Goal: Complete application form

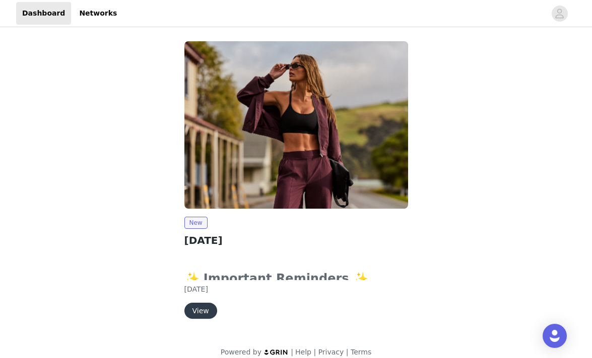
scroll to position [12, 0]
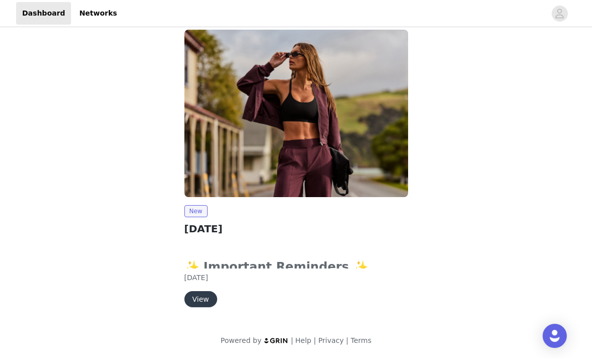
click at [209, 296] on button "View" at bounding box center [200, 300] width 33 height 16
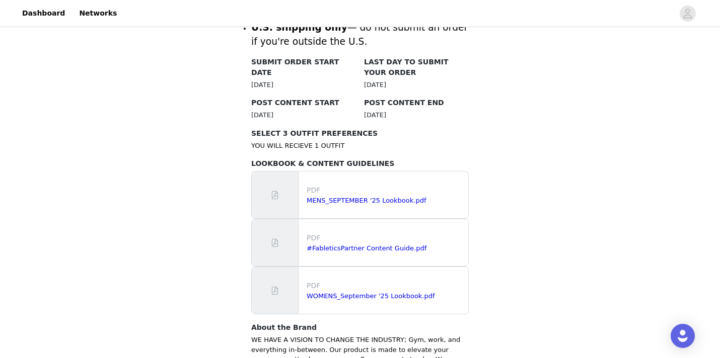
scroll to position [518, 0]
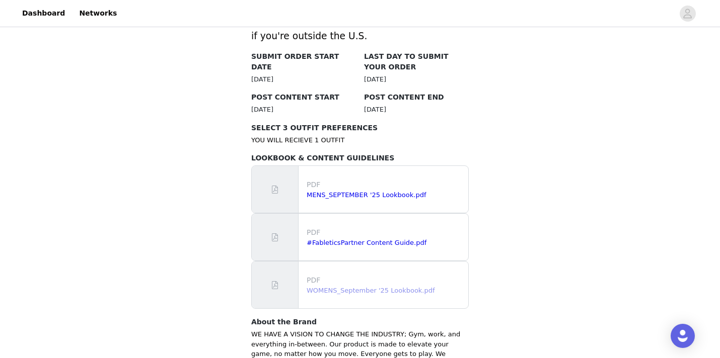
click at [337, 287] on link "WOMENS_September '25 Lookbook.pdf" at bounding box center [371, 291] width 128 height 8
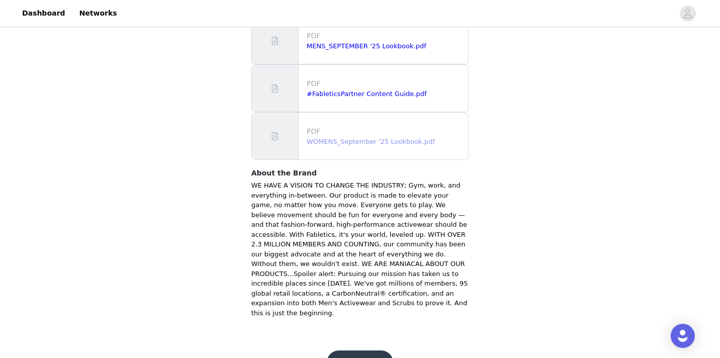
scroll to position [671, 0]
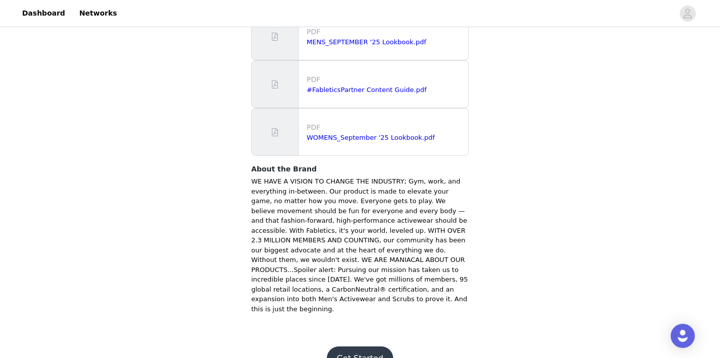
click at [373, 347] on button "Get Started" at bounding box center [360, 359] width 67 height 24
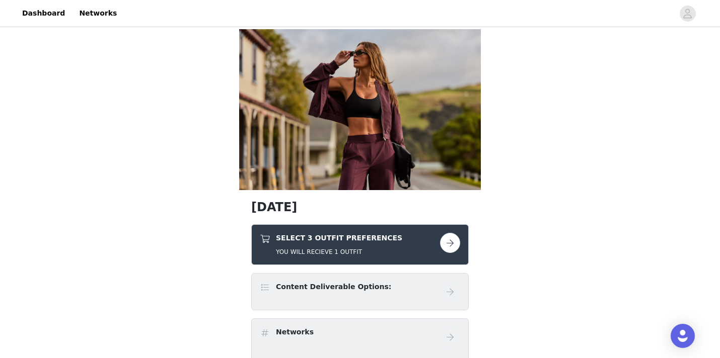
scroll to position [11, 0]
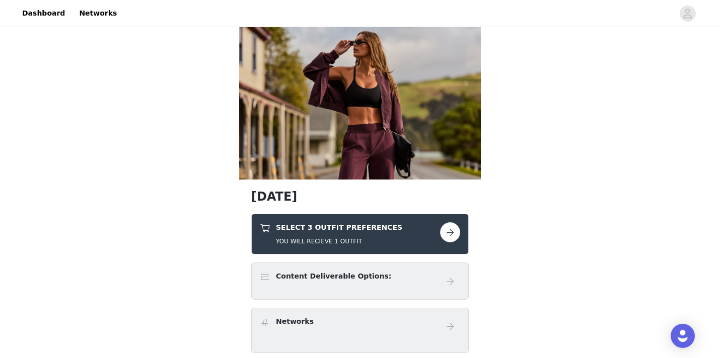
click at [451, 231] on button "button" at bounding box center [450, 233] width 20 height 20
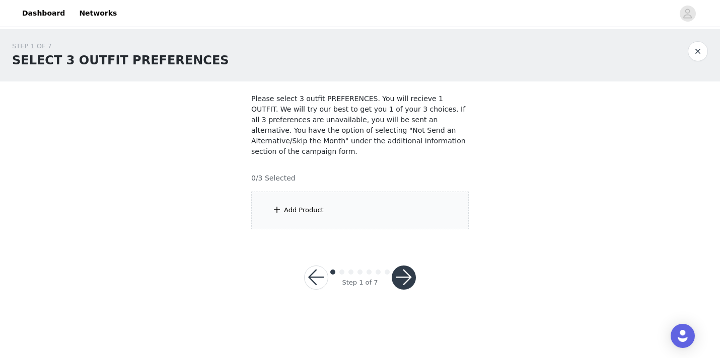
click at [411, 281] on button "button" at bounding box center [404, 278] width 24 height 24
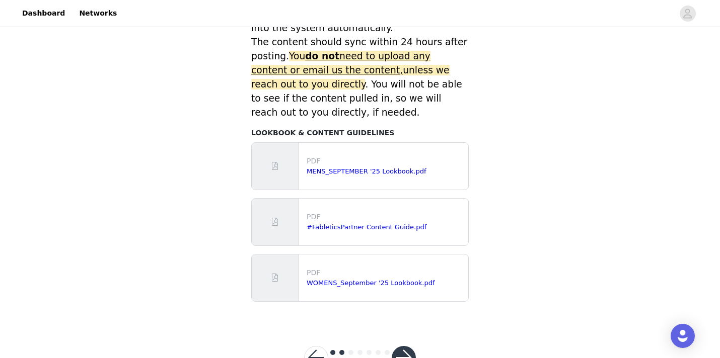
scroll to position [498, 0]
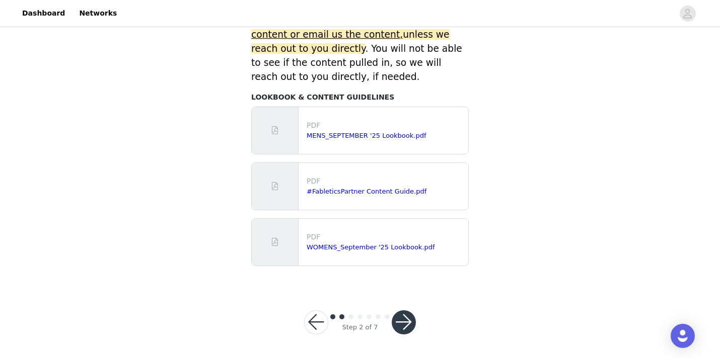
click at [311, 325] on button "button" at bounding box center [316, 323] width 24 height 24
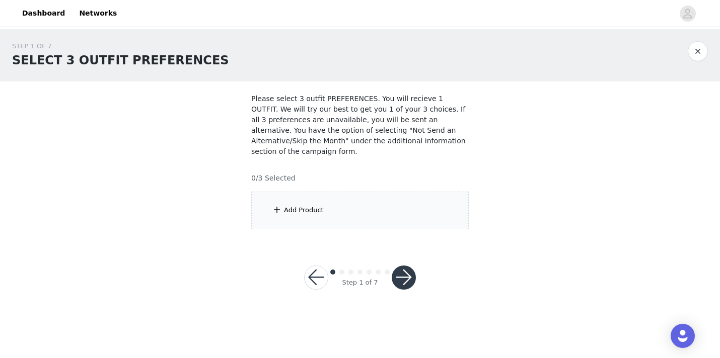
click at [315, 206] on div "Add Product" at bounding box center [304, 210] width 40 height 10
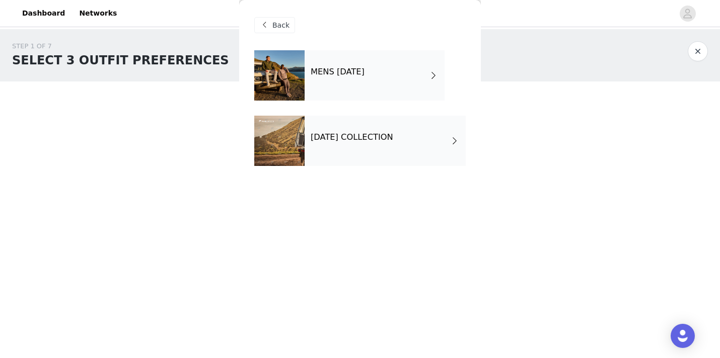
click at [393, 141] on h4 "[DATE] COLLECTION" at bounding box center [352, 137] width 83 height 9
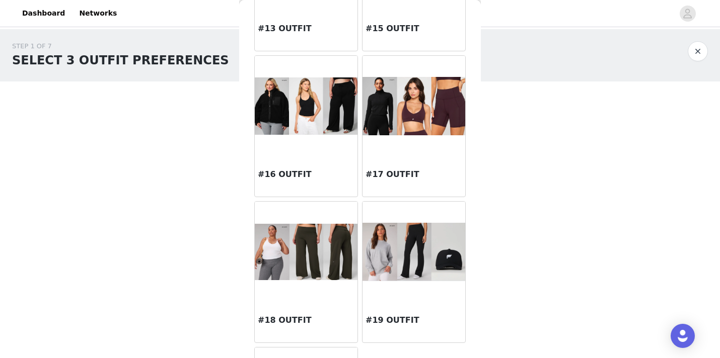
scroll to position [880, 0]
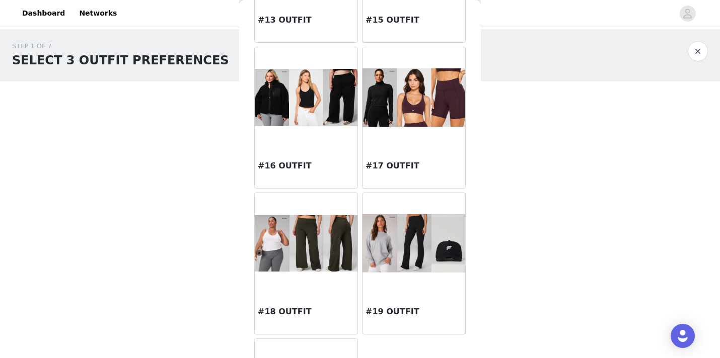
click at [299, 278] on div at bounding box center [306, 243] width 103 height 101
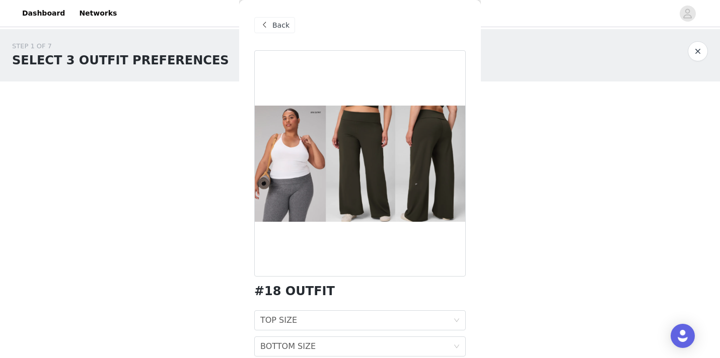
scroll to position [43, 0]
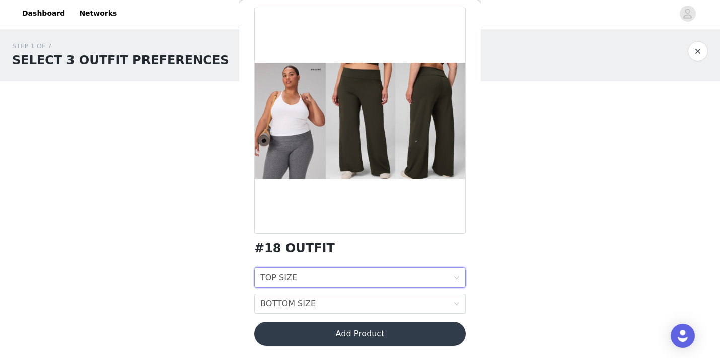
click at [329, 277] on div "TOP SIZE TOP SIZE" at bounding box center [356, 277] width 193 height 19
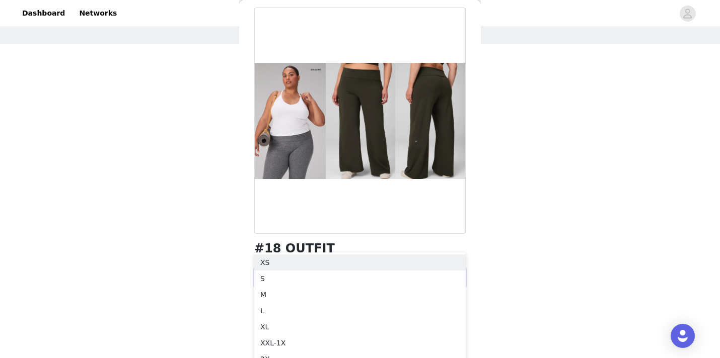
scroll to position [47, 0]
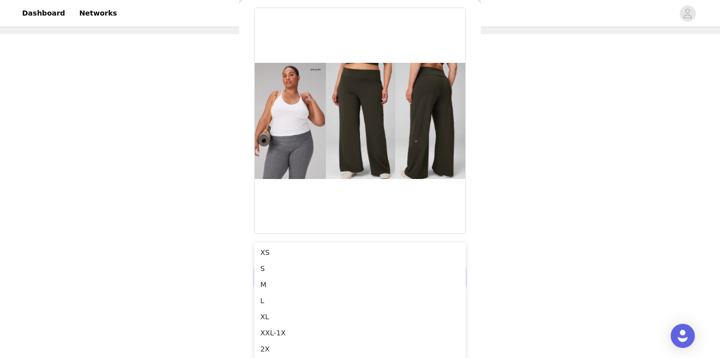
click at [199, 241] on div "STEP 1 OF 7 SELECT 3 OUTFIT PREFERENCES Please select 3 outfit PREFERENCES. You…" at bounding box center [360, 124] width 720 height 285
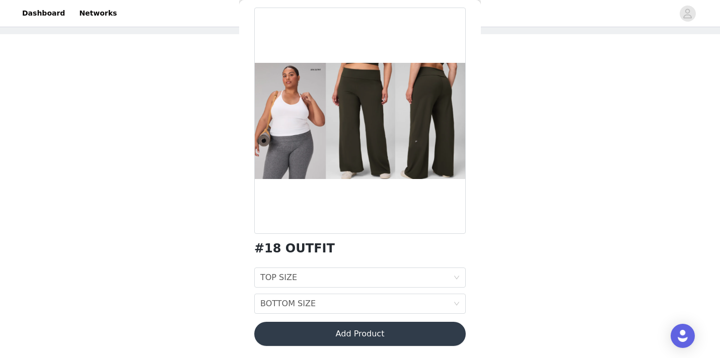
scroll to position [0, 0]
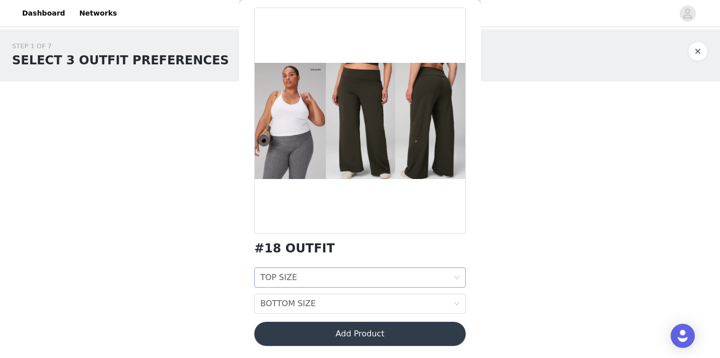
click at [314, 278] on div "TOP SIZE TOP SIZE" at bounding box center [356, 277] width 193 height 19
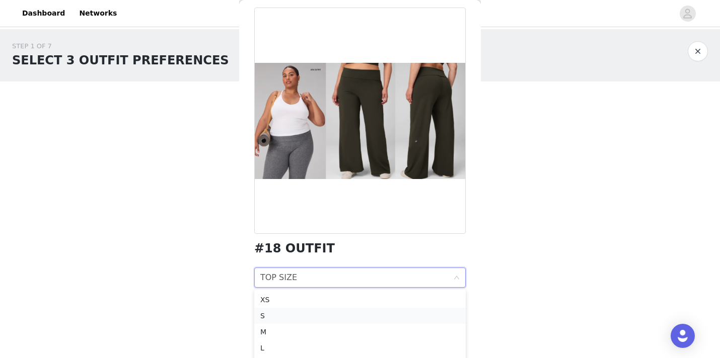
click at [299, 315] on div "S" at bounding box center [359, 316] width 199 height 11
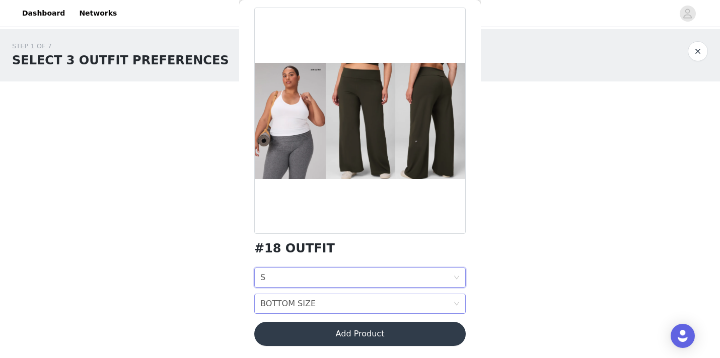
click at [318, 310] on div "BOTTOM SIZE BOTTOM SIZE" at bounding box center [356, 304] width 193 height 19
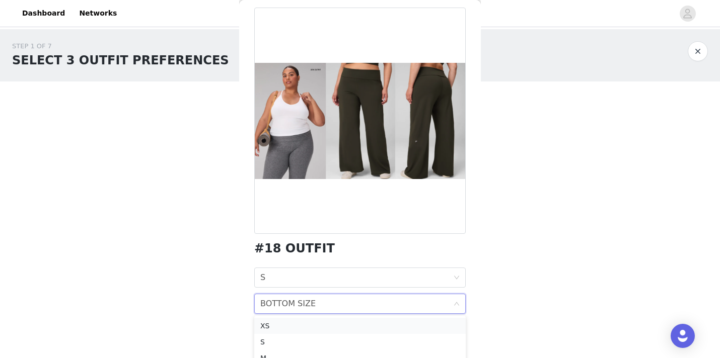
click at [317, 328] on div "XS" at bounding box center [359, 326] width 199 height 11
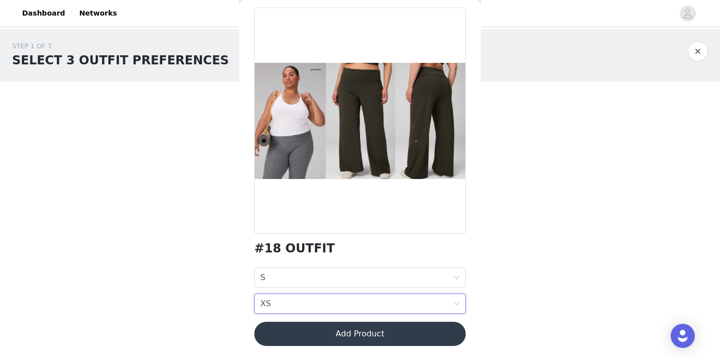
click at [376, 339] on button "Add Product" at bounding box center [359, 334] width 211 height 24
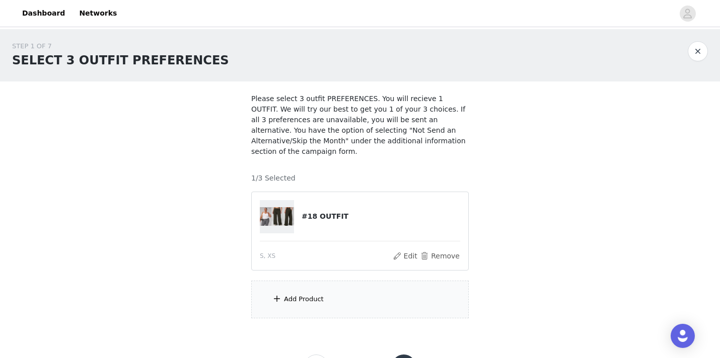
click at [369, 293] on div "Add Product" at bounding box center [360, 300] width 218 height 38
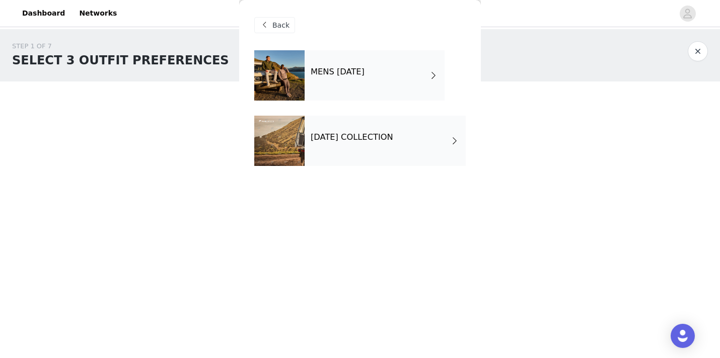
click at [379, 145] on div "[DATE] COLLECTION" at bounding box center [385, 141] width 161 height 50
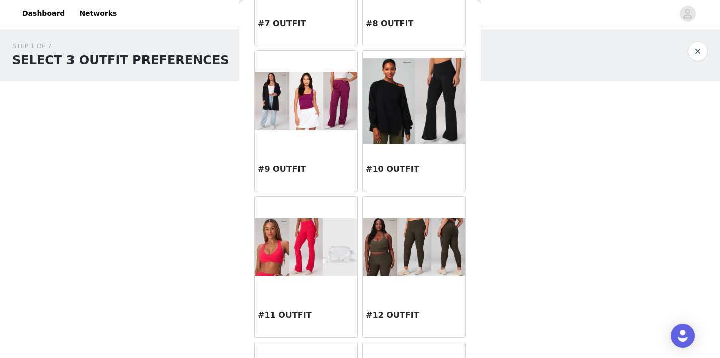
scroll to position [434, 0]
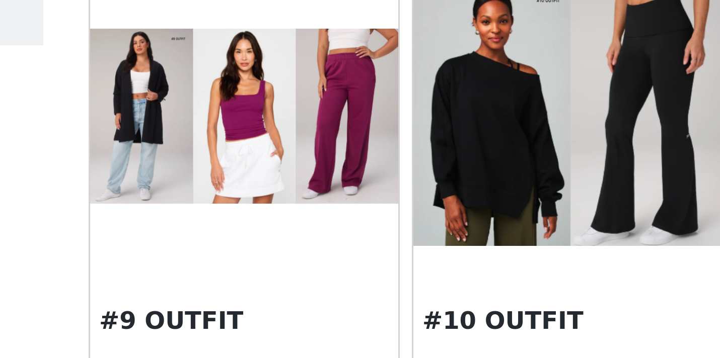
click at [311, 103] on img at bounding box center [306, 105] width 103 height 58
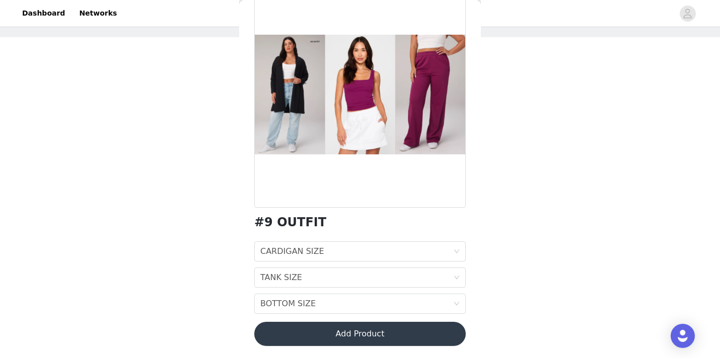
scroll to position [0, 0]
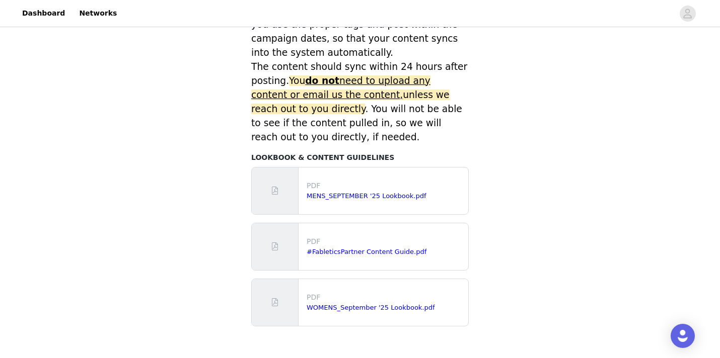
scroll to position [498, 0]
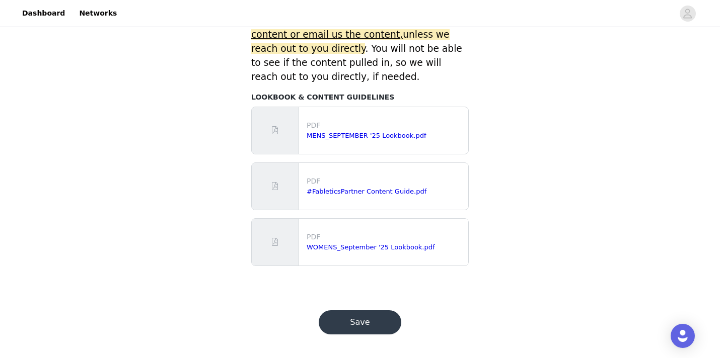
click at [367, 325] on button "Save" at bounding box center [360, 323] width 83 height 24
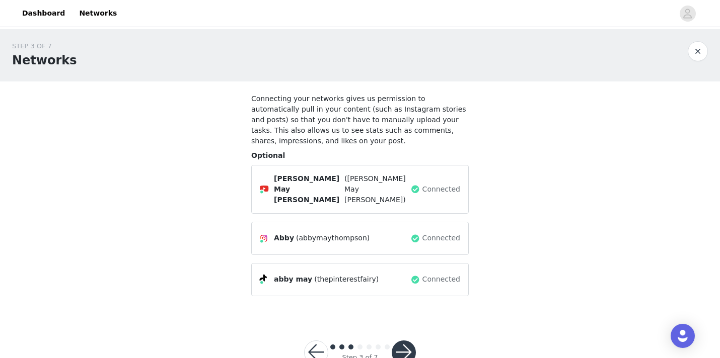
click at [318, 341] on button "button" at bounding box center [316, 353] width 24 height 24
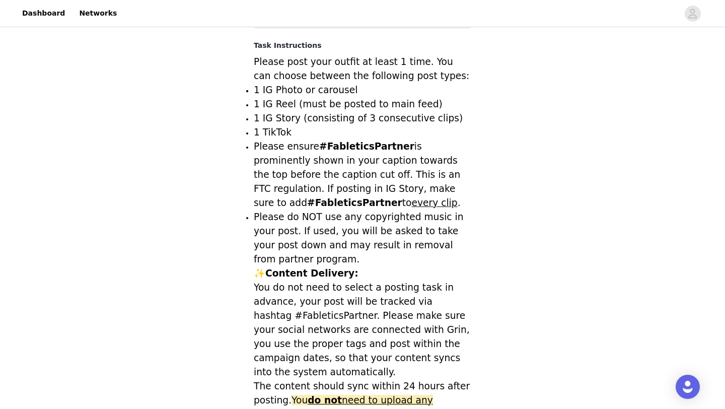
scroll to position [448, 0]
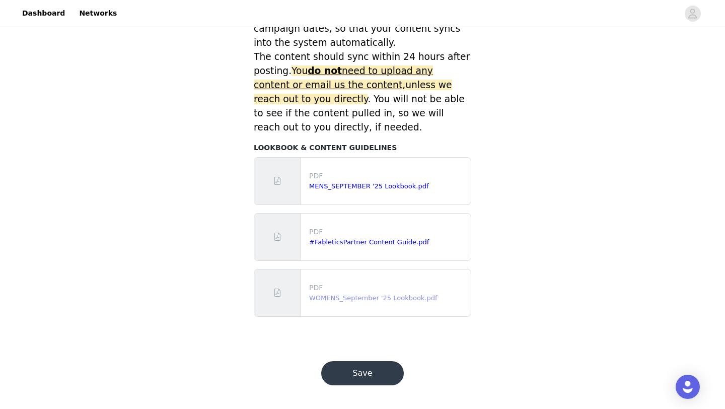
click at [320, 297] on link "WOMENS_September '25 Lookbook.pdf" at bounding box center [373, 298] width 128 height 8
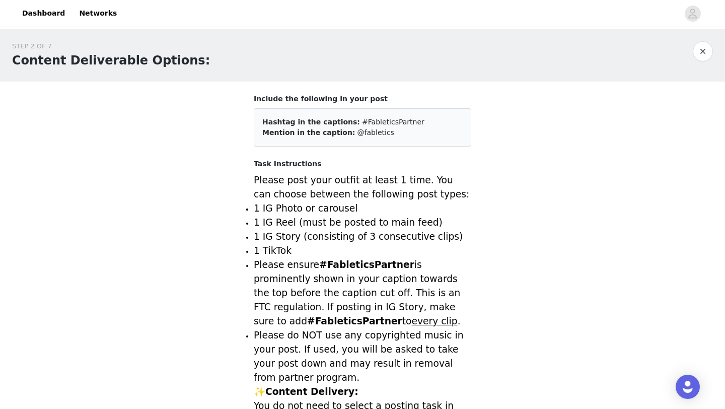
click at [591, 51] on button "button" at bounding box center [703, 51] width 20 height 20
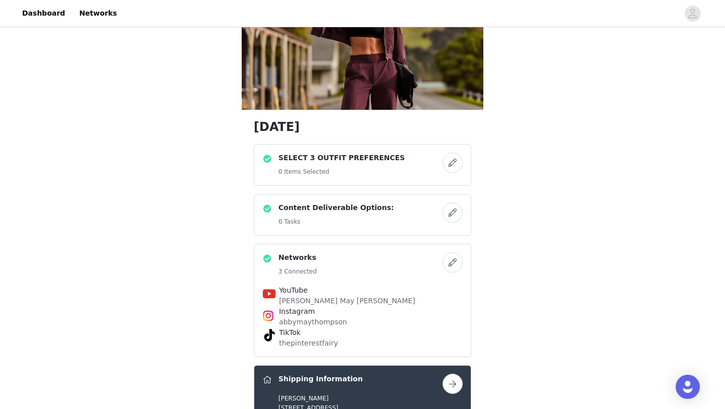
scroll to position [115, 0]
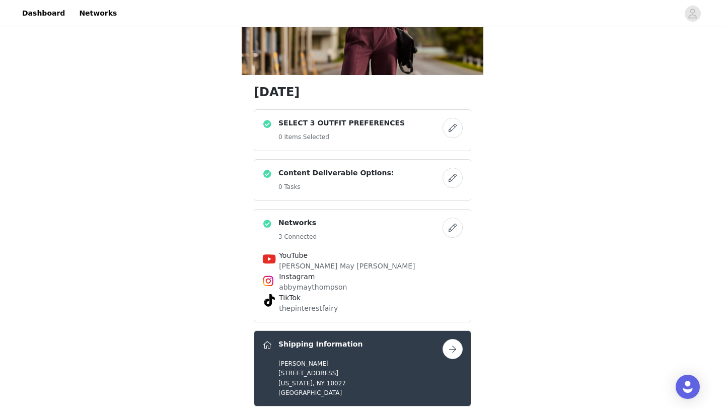
click at [458, 127] on button "button" at bounding box center [453, 128] width 20 height 20
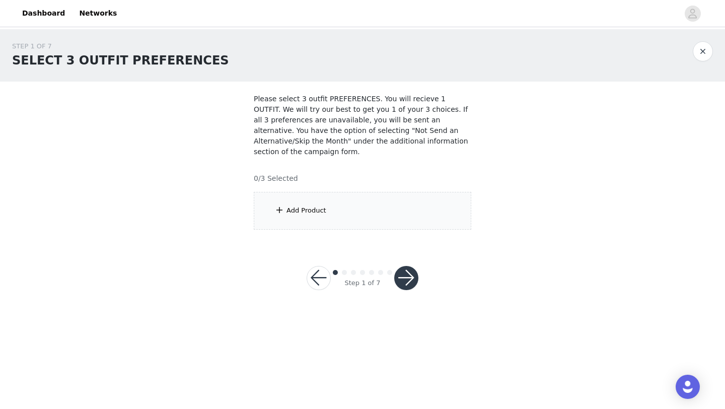
click at [364, 219] on div "Add Product" at bounding box center [363, 211] width 218 height 38
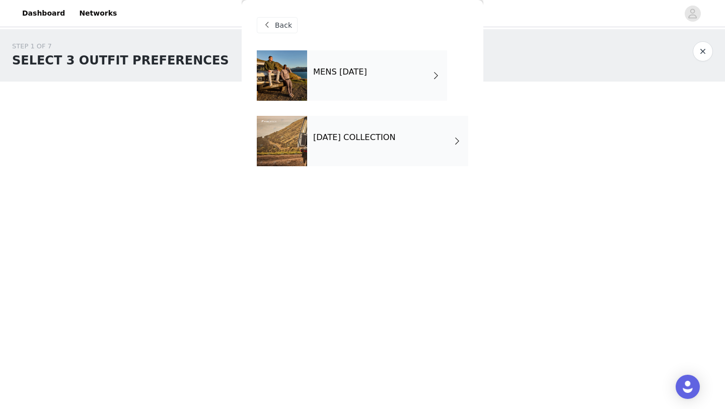
click at [339, 147] on div "[DATE] COLLECTION" at bounding box center [387, 141] width 161 height 50
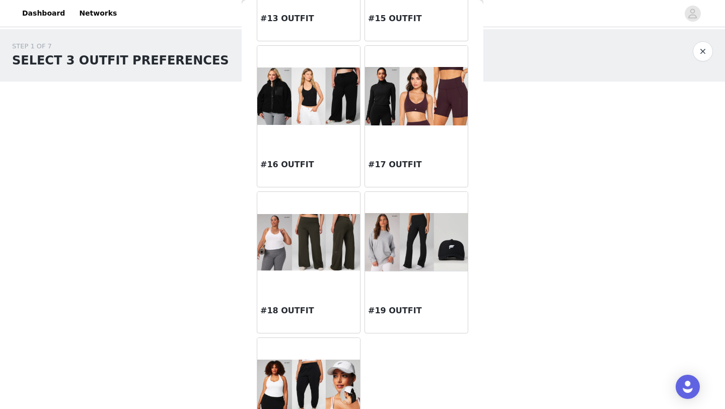
scroll to position [954, 0]
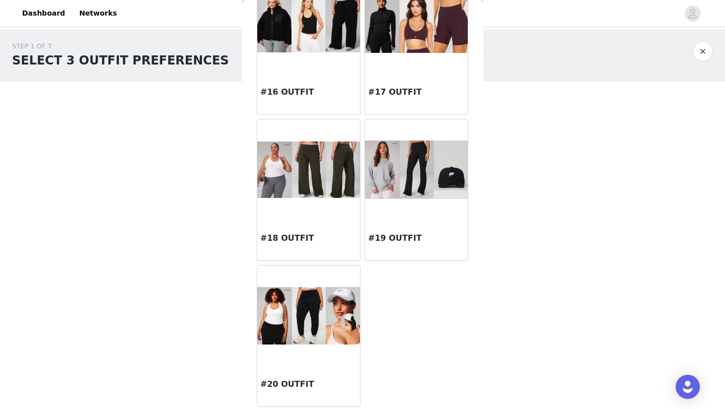
click at [312, 209] on div at bounding box center [308, 169] width 103 height 101
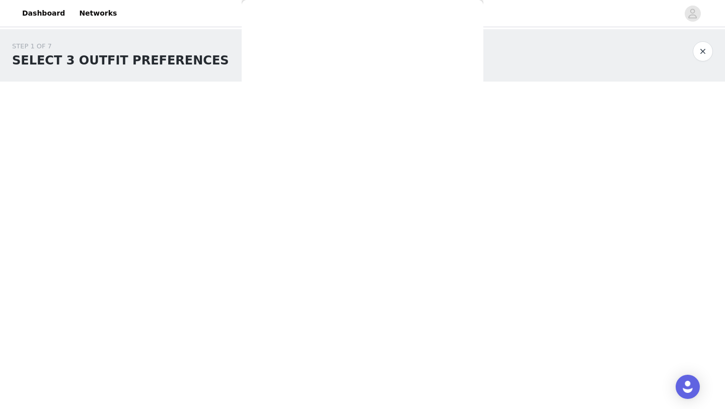
scroll to position [0, 0]
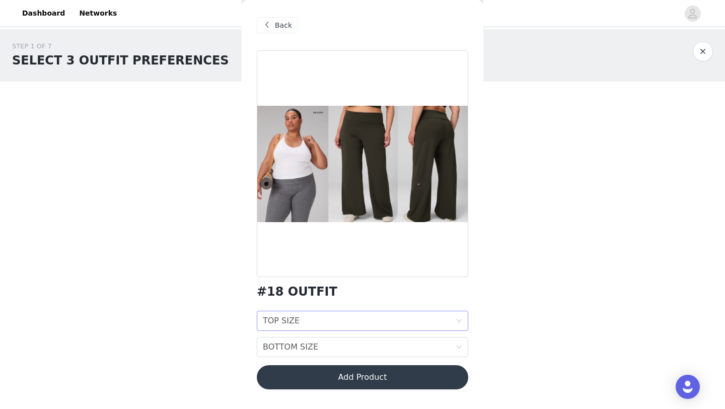
click at [310, 318] on div "TOP SIZE TOP SIZE" at bounding box center [359, 320] width 193 height 19
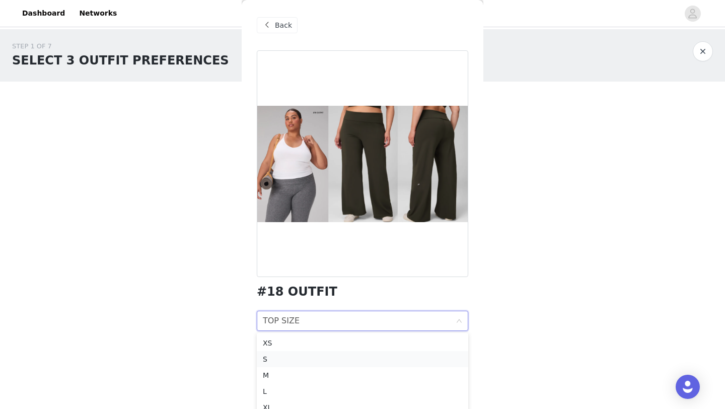
click at [295, 357] on div "S" at bounding box center [362, 358] width 199 height 11
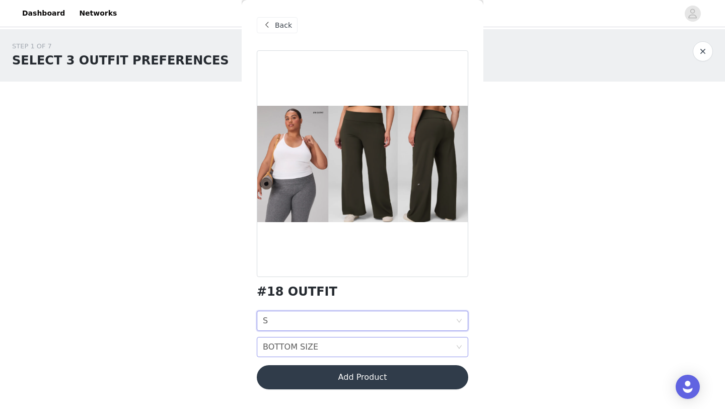
click at [294, 348] on div "BOTTOM SIZE" at bounding box center [290, 346] width 55 height 19
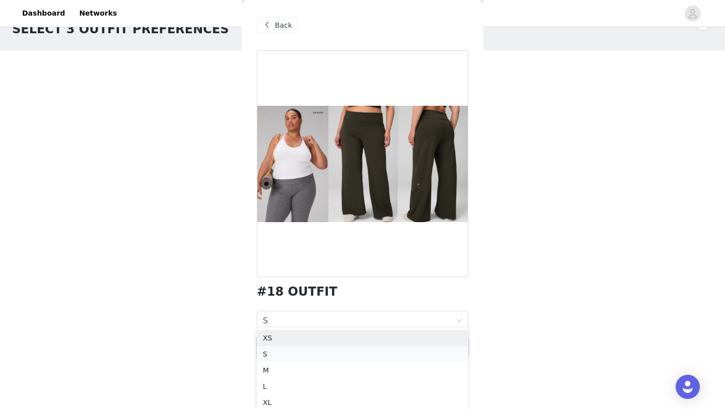
scroll to position [32, 0]
click at [281, 339] on div "XS" at bounding box center [362, 337] width 199 height 11
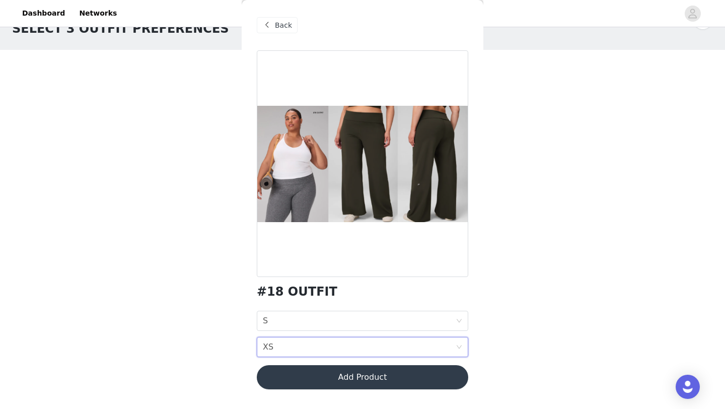
scroll to position [0, 0]
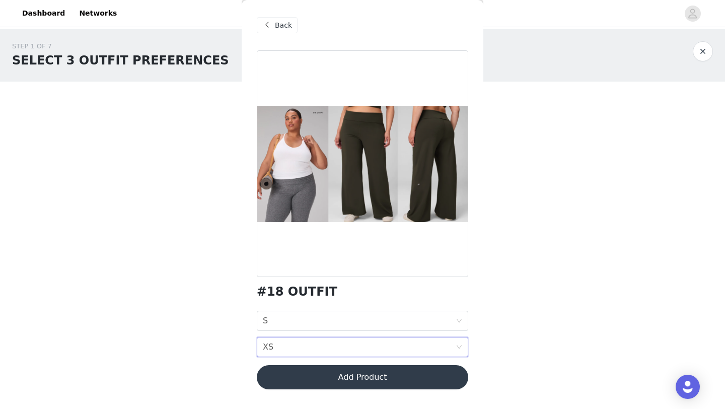
click at [375, 358] on button "Add Product" at bounding box center [362, 377] width 211 height 24
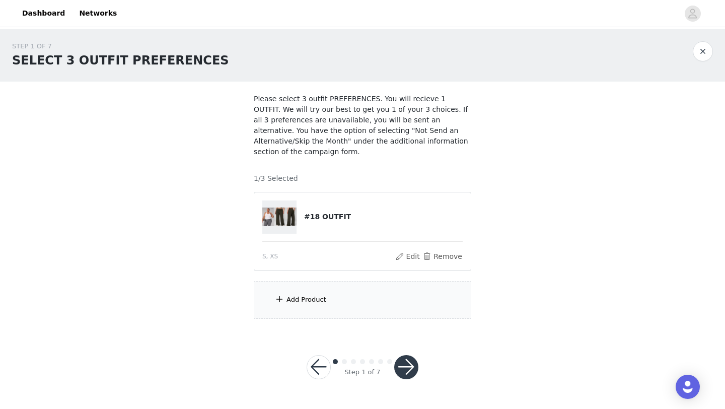
click at [327, 307] on div "Add Product" at bounding box center [363, 300] width 218 height 38
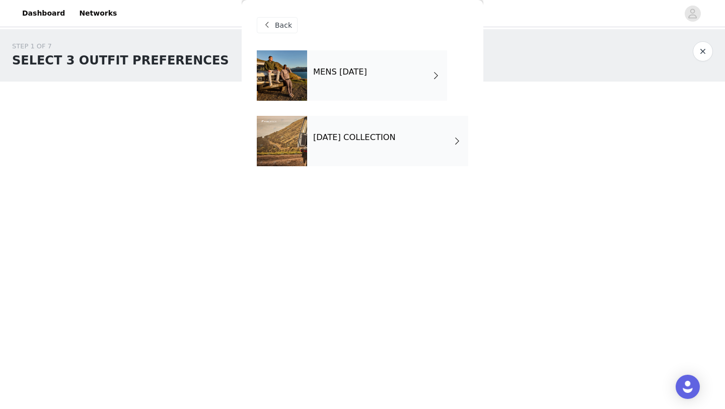
click at [341, 135] on h4 "[DATE] COLLECTION" at bounding box center [354, 137] width 83 height 9
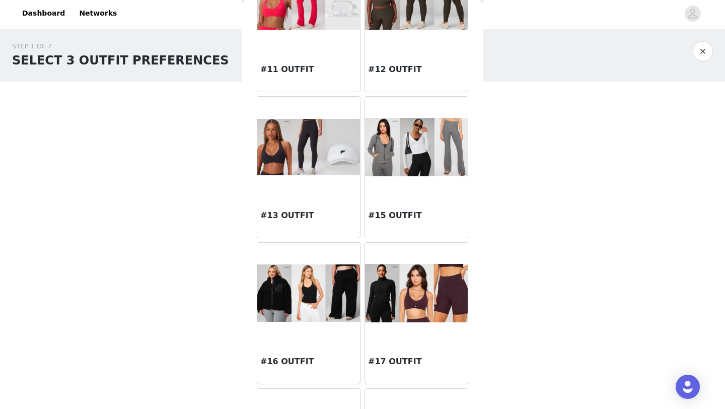
scroll to position [685, 0]
click at [321, 284] on img at bounding box center [308, 293] width 103 height 58
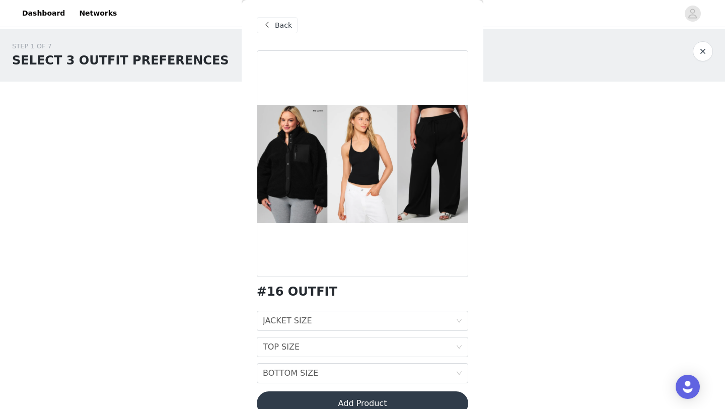
scroll to position [19, 0]
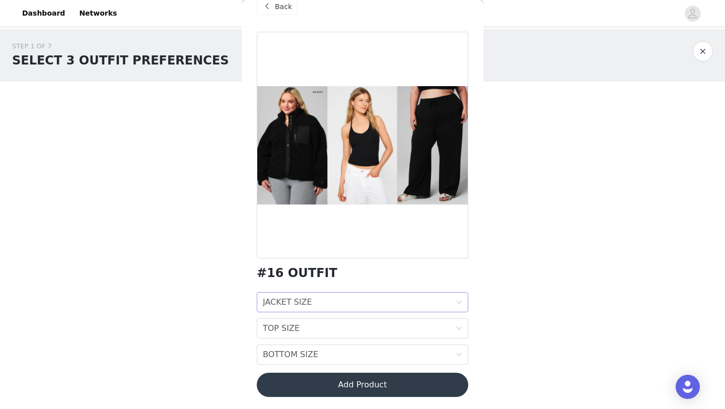
click at [357, 309] on div "JACKET SIZE JACKET SIZE" at bounding box center [359, 302] width 193 height 19
click at [360, 301] on div "JACKET SIZE JACKET SIZE" at bounding box center [359, 302] width 193 height 19
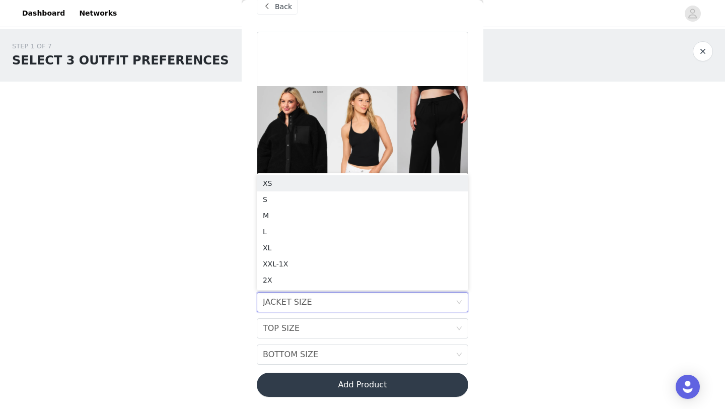
click at [573, 219] on div "STEP 1 OF 7 SELECT 3 OUTFIT PREFERENCES Please select 3 outfit PREFERENCES. You…" at bounding box center [362, 180] width 725 height 302
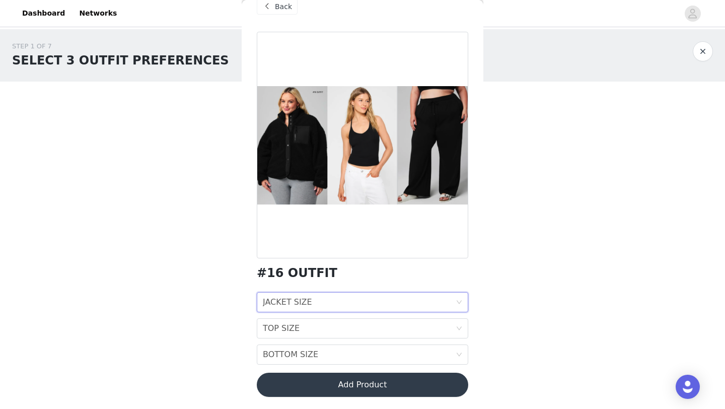
click at [280, 297] on div "JACKET SIZE" at bounding box center [287, 302] width 49 height 19
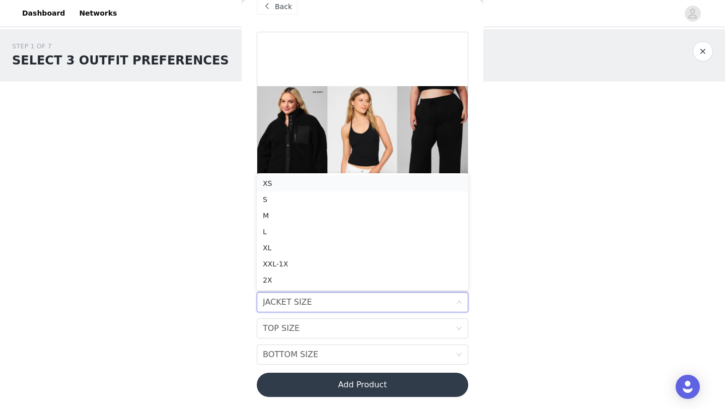
click at [302, 187] on div "XS" at bounding box center [362, 183] width 199 height 11
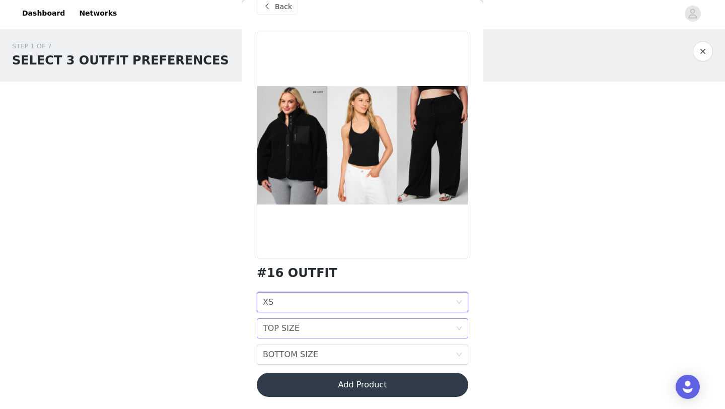
click at [297, 324] on div "TOP SIZE" at bounding box center [281, 328] width 37 height 19
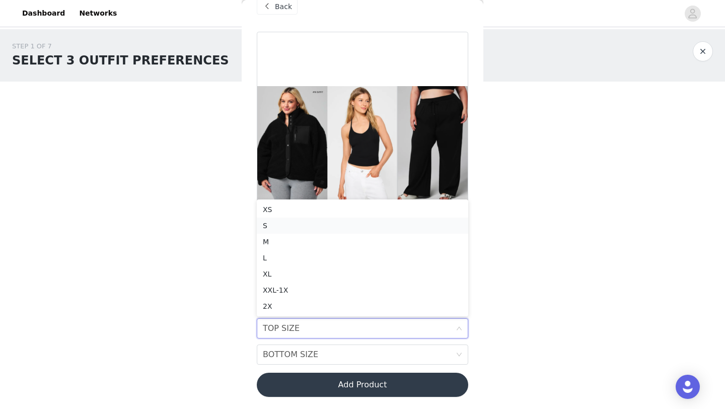
click at [301, 225] on div "S" at bounding box center [362, 225] width 199 height 11
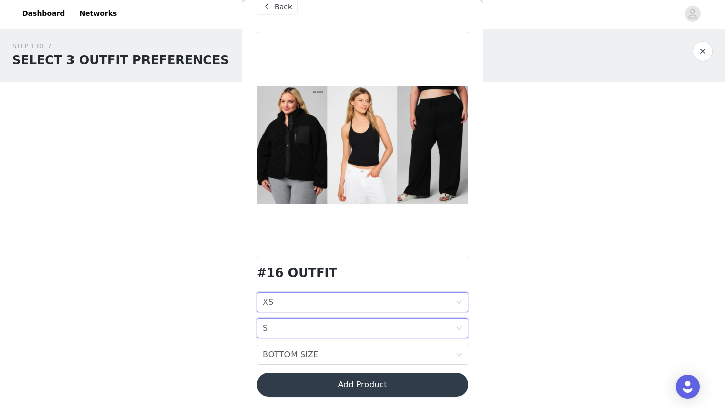
click at [321, 304] on div "JACKET SIZE XS" at bounding box center [359, 302] width 193 height 19
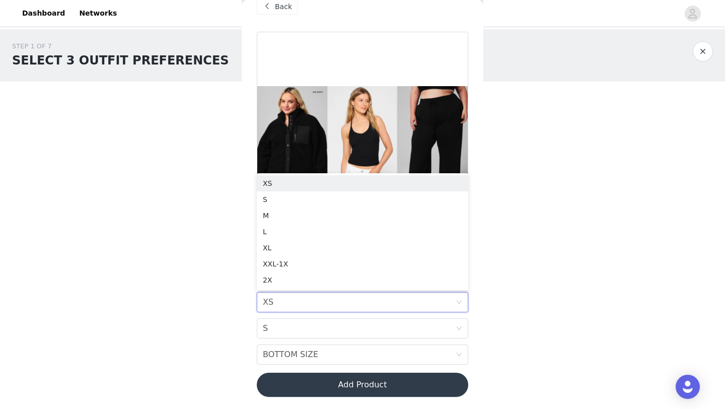
click at [532, 204] on div "STEP 1 OF 7 SELECT 3 OUTFIT PREFERENCES Please select 3 outfit PREFERENCES. You…" at bounding box center [362, 180] width 725 height 302
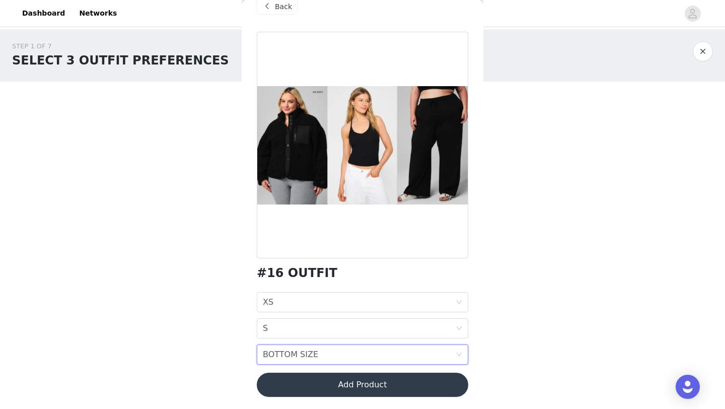
click at [360, 357] on div "BOTTOM SIZE BOTTOM SIZE" at bounding box center [359, 354] width 193 height 19
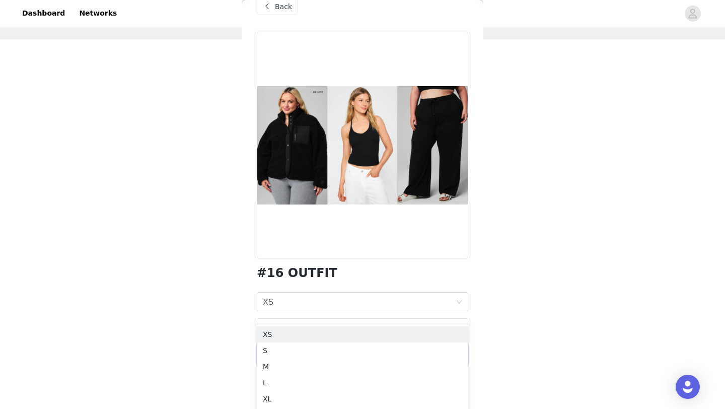
scroll to position [45, 0]
click at [300, 332] on div "XS" at bounding box center [362, 331] width 199 height 11
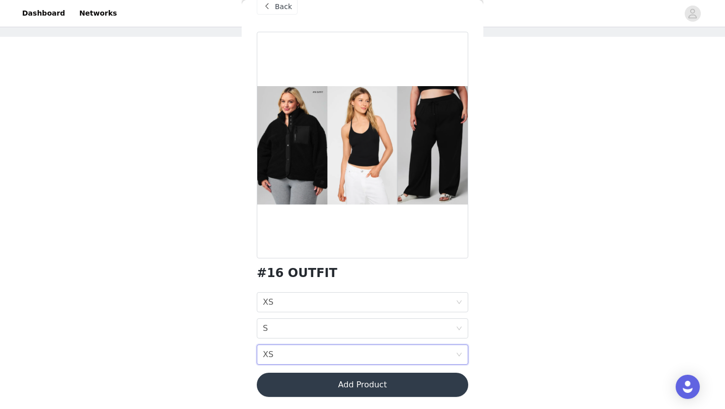
scroll to position [0, 0]
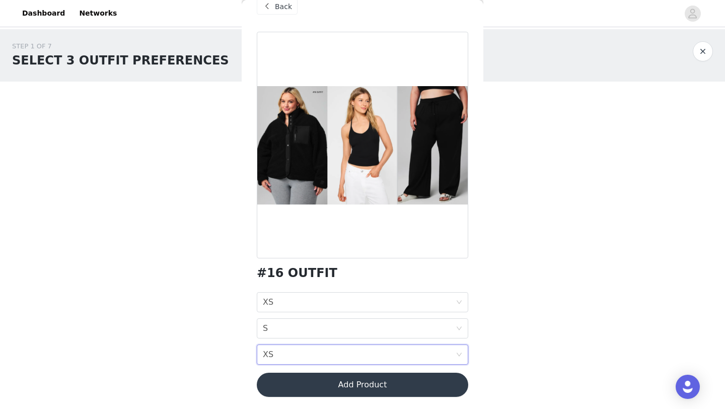
click at [313, 358] on button "Add Product" at bounding box center [362, 385] width 211 height 24
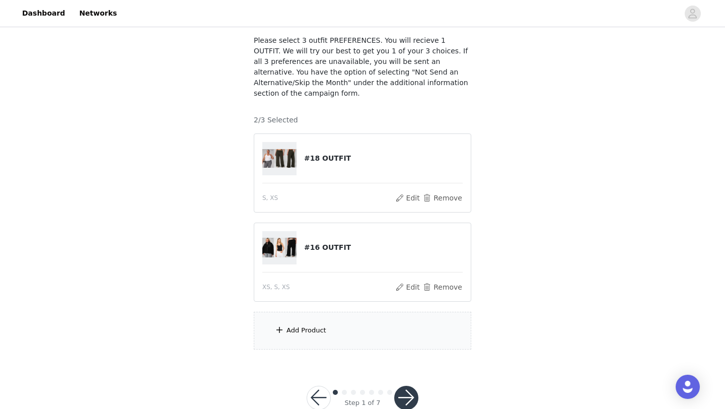
scroll to position [64, 0]
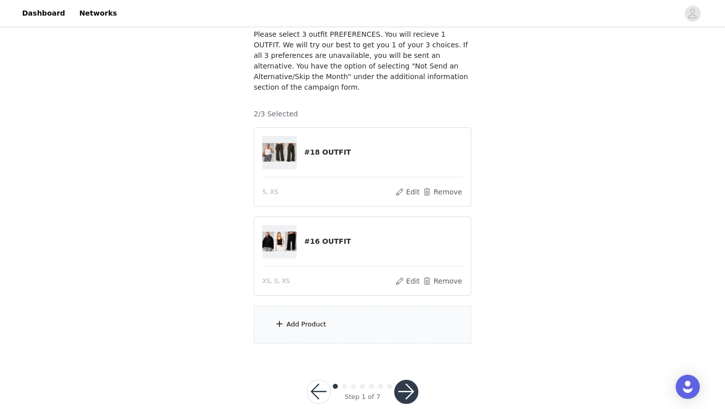
click at [307, 319] on div "Add Product" at bounding box center [306, 324] width 40 height 10
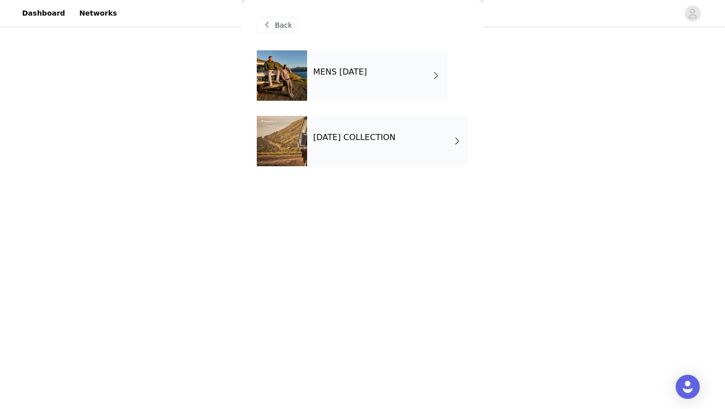
click at [365, 153] on div "[DATE] COLLECTION" at bounding box center [387, 141] width 161 height 50
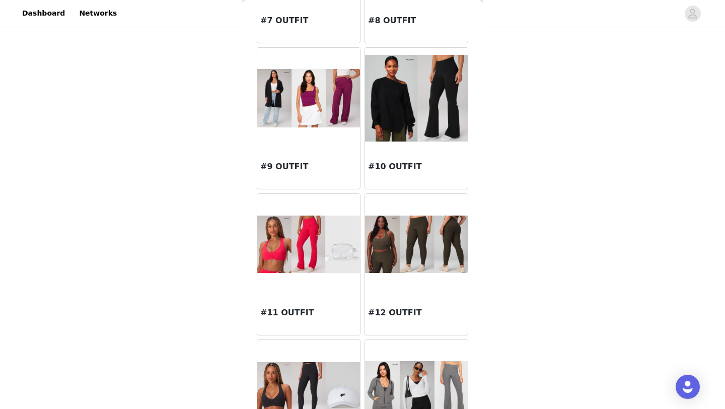
click at [321, 122] on img at bounding box center [308, 98] width 103 height 58
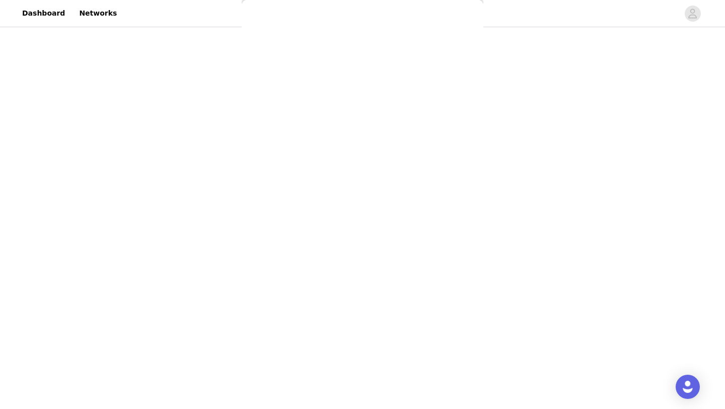
scroll to position [19, 0]
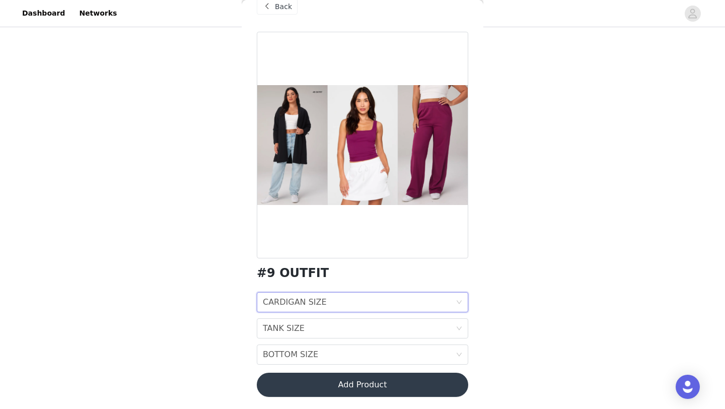
click at [336, 299] on div "CARDIGAN SIZE CARDIGAN SIZE" at bounding box center [359, 302] width 193 height 19
click at [217, 207] on div "STEP 1 OF 7 SELECT 3 OUTFIT PREFERENCES Please select 3 outfit PREFERENCES. You…" at bounding box center [362, 160] width 725 height 391
click at [292, 298] on div "CARDIGAN SIZE" at bounding box center [295, 302] width 64 height 19
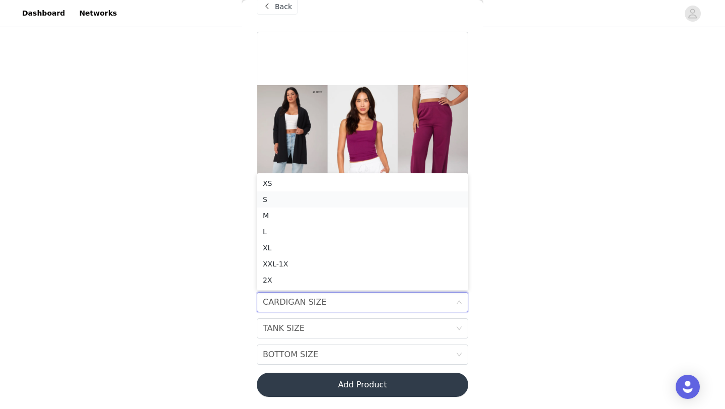
click at [283, 195] on div "S" at bounding box center [362, 199] width 199 height 11
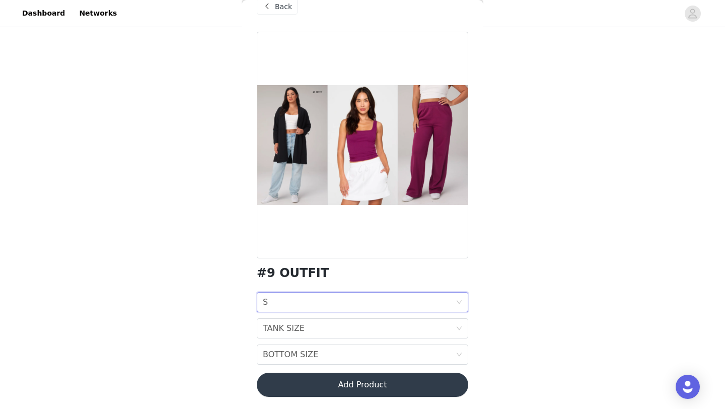
click at [298, 306] on div "CARDIGAN SIZE S" at bounding box center [359, 302] width 193 height 19
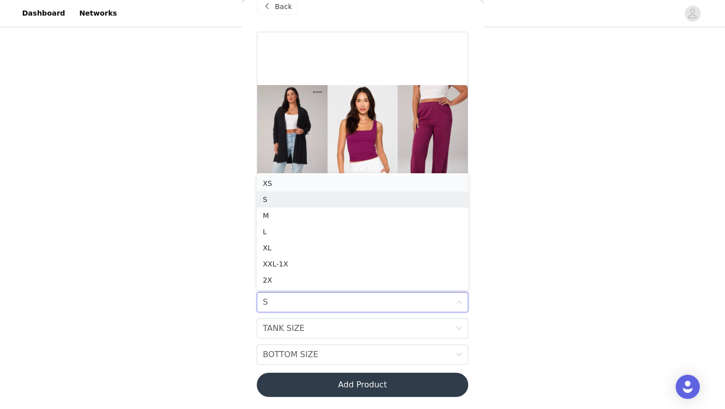
click at [296, 187] on div "XS" at bounding box center [362, 183] width 199 height 11
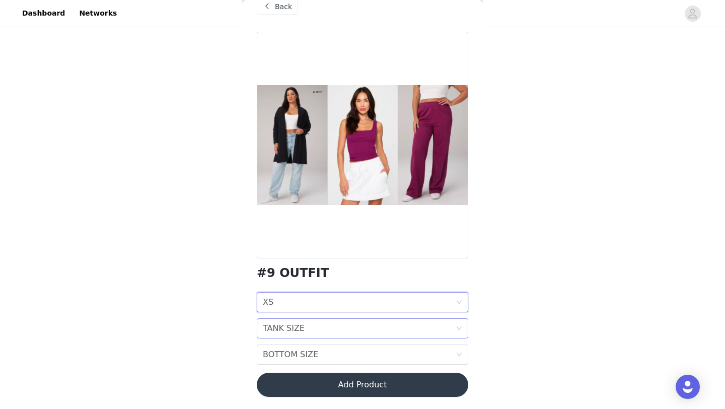
click at [275, 318] on div "TANK SIZE TANK SIZE" at bounding box center [362, 328] width 211 height 20
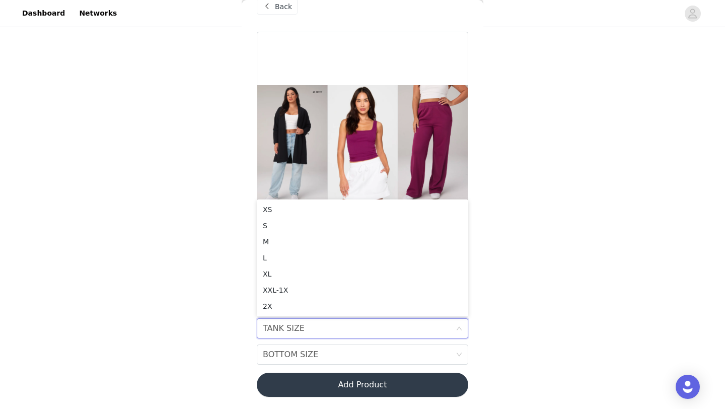
click at [204, 248] on div "STEP 1 OF 7 SELECT 3 OUTFIT PREFERENCES Please select 3 outfit PREFERENCES. You…" at bounding box center [362, 160] width 725 height 391
click at [287, 332] on div "TANK SIZE" at bounding box center [284, 328] width 42 height 19
click at [283, 221] on div "S" at bounding box center [362, 225] width 199 height 11
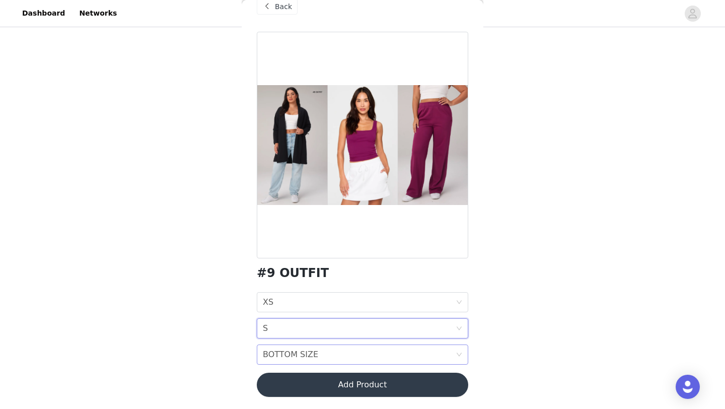
click at [312, 354] on div "BOTTOM SIZE" at bounding box center [290, 354] width 55 height 19
click at [281, 232] on div "XS" at bounding box center [362, 235] width 199 height 11
click at [377, 358] on button "Add Product" at bounding box center [362, 385] width 211 height 24
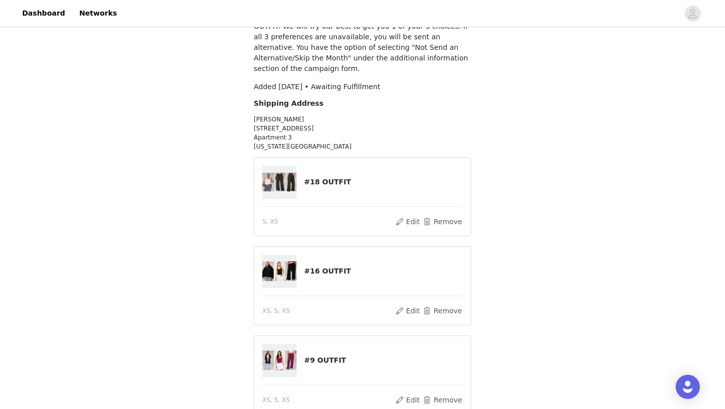
scroll to position [183, 0]
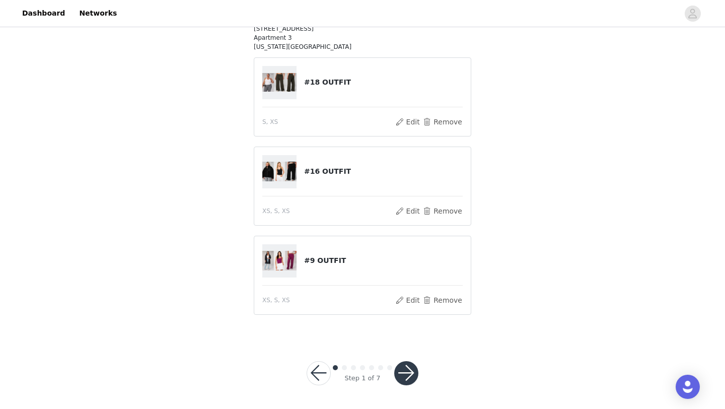
click at [414, 358] on div at bounding box center [406, 373] width 24 height 24
click at [407, 358] on button "button" at bounding box center [406, 373] width 24 height 24
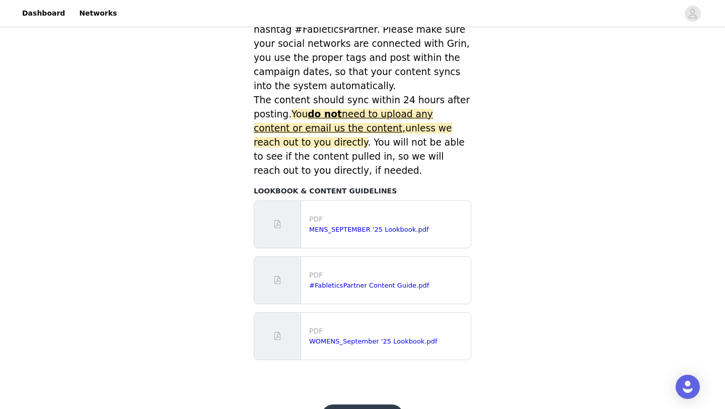
scroll to position [448, 0]
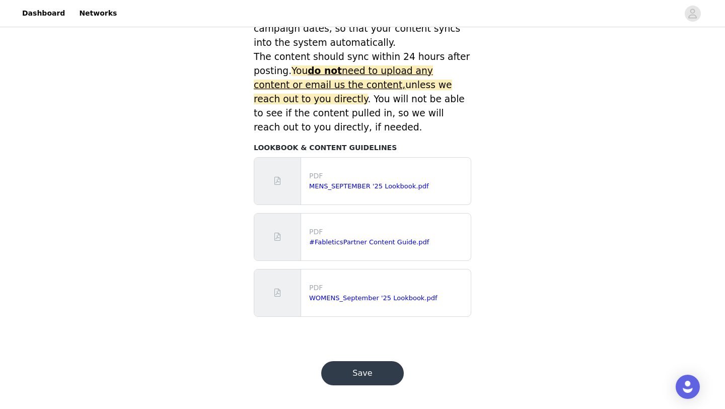
click at [384, 358] on button "Save" at bounding box center [362, 373] width 83 height 24
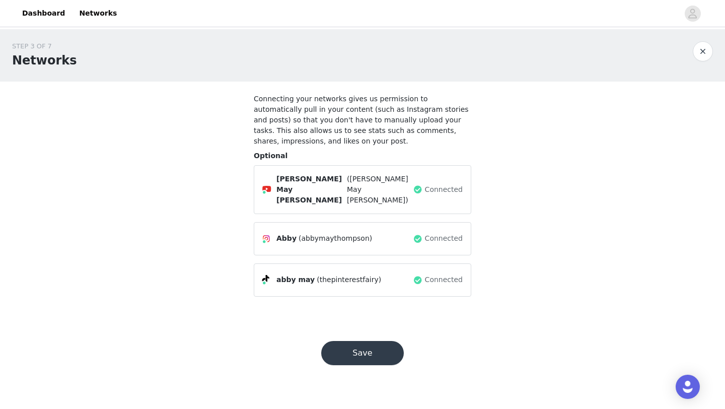
click at [389, 346] on button "Save" at bounding box center [362, 353] width 83 height 24
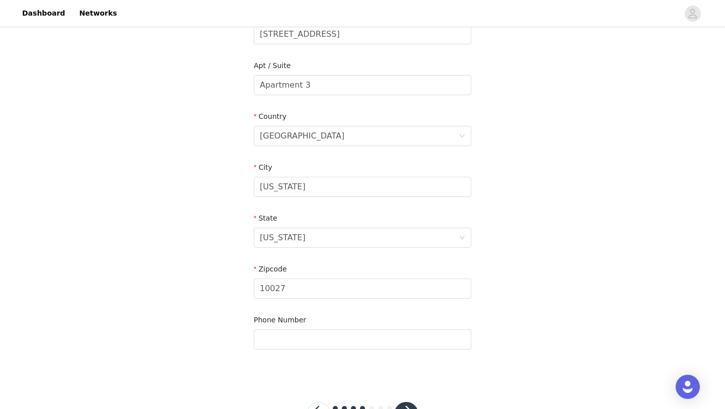
scroll to position [277, 0]
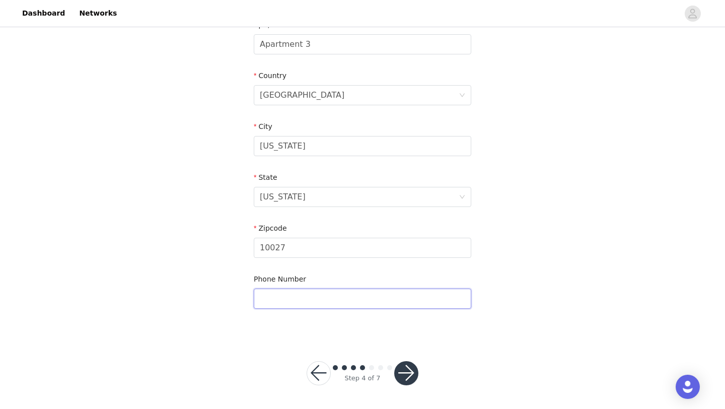
click at [377, 305] on input "text" at bounding box center [363, 299] width 218 height 20
type input "8053588417"
click at [407, 358] on button "button" at bounding box center [406, 373] width 24 height 24
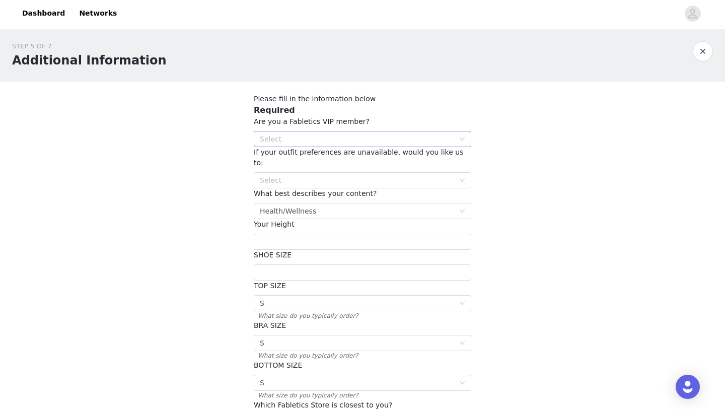
click at [388, 140] on div "Select" at bounding box center [357, 139] width 194 height 10
click at [378, 180] on li "NO" at bounding box center [363, 175] width 218 height 16
click at [383, 175] on div "Select" at bounding box center [357, 180] width 194 height 10
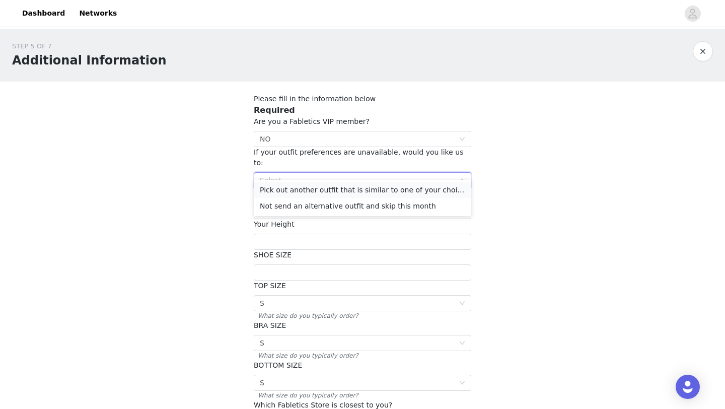
click at [390, 189] on li "Pick out another outfit that is similar to one of your choices" at bounding box center [363, 190] width 218 height 16
click at [283, 203] on div "Health/Wellness" at bounding box center [288, 210] width 56 height 15
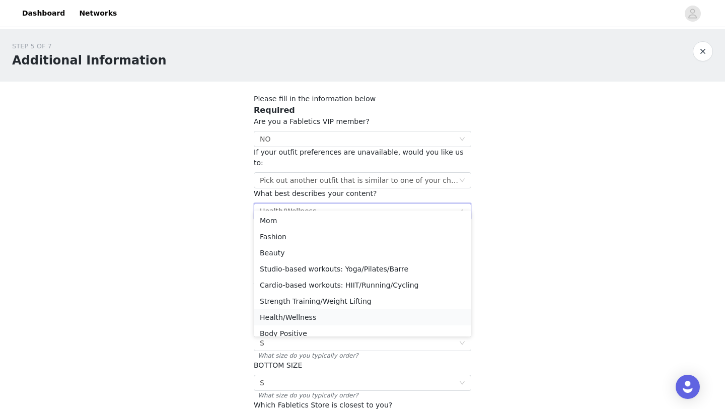
click at [301, 316] on li "Health/Wellness" at bounding box center [363, 317] width 218 height 16
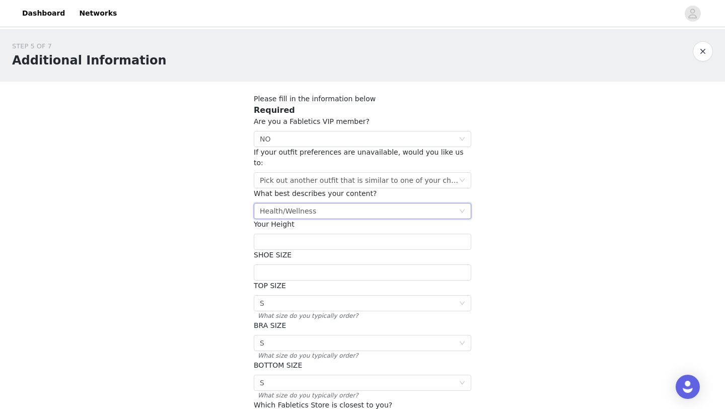
click at [317, 203] on div "Select Health/Wellness" at bounding box center [359, 210] width 199 height 15
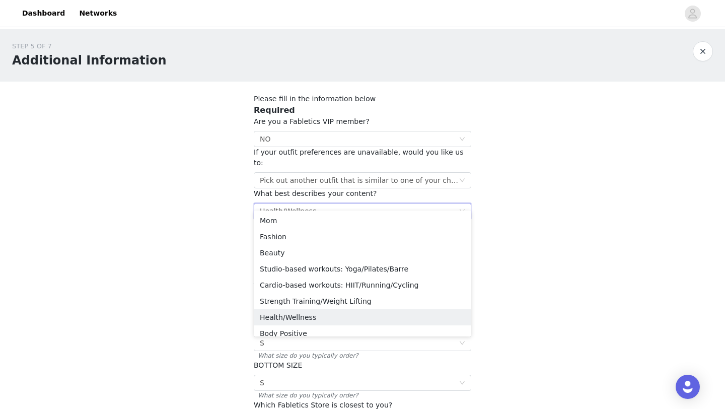
click at [518, 174] on div "STEP 5 OF 7 Additional Information Please fill in the information below Require…" at bounding box center [362, 254] width 725 height 451
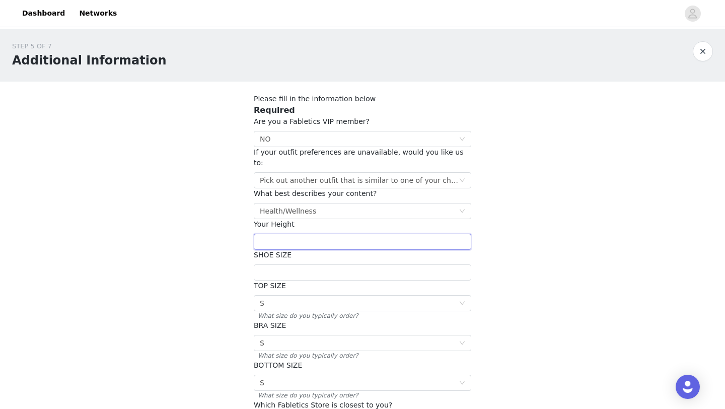
click at [412, 234] on input "text" at bounding box center [363, 242] width 218 height 16
click at [394, 203] on div "Select Health/Wellness" at bounding box center [359, 210] width 199 height 15
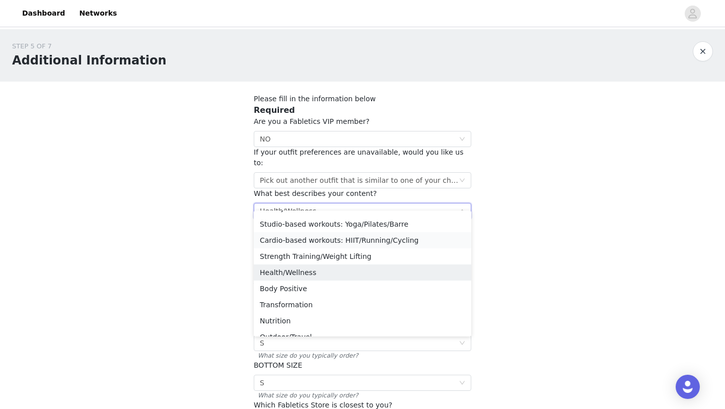
scroll to position [55, 0]
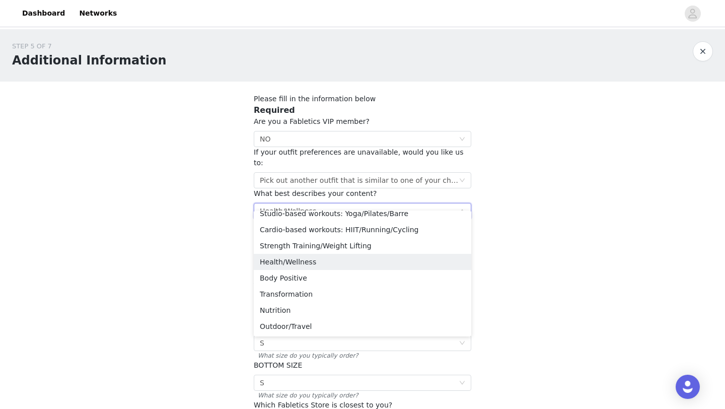
click at [563, 176] on div "STEP 5 OF 7 Additional Information Please fill in the information below Require…" at bounding box center [362, 254] width 725 height 451
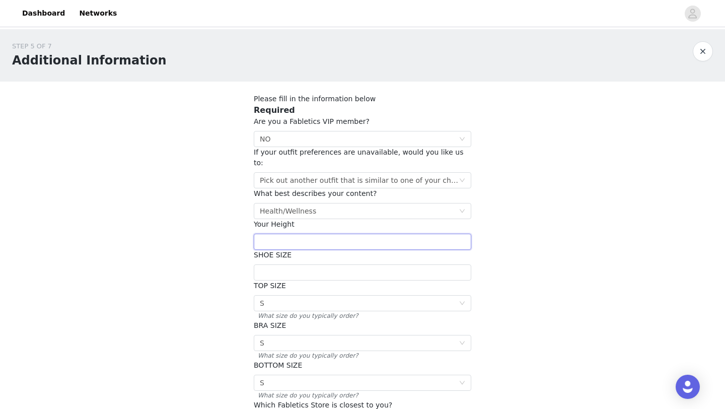
click at [360, 234] on input "text" at bounding box center [363, 242] width 218 height 16
type input "5'7"
click at [320, 264] on input "text" at bounding box center [363, 272] width 218 height 16
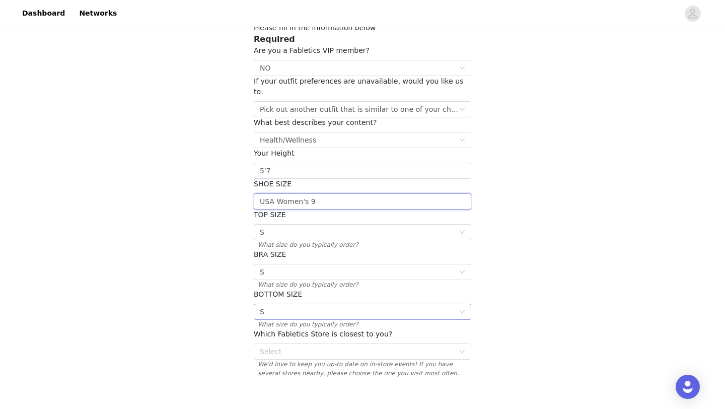
scroll to position [72, 0]
type input "USA Women's 9"
click at [370, 303] on div "Select S" at bounding box center [359, 310] width 199 height 15
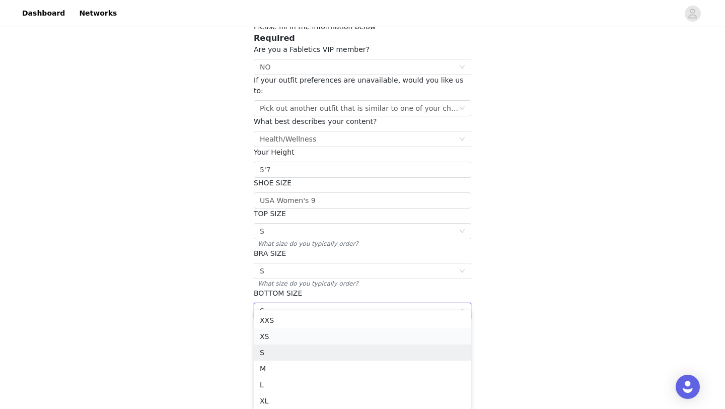
click at [317, 339] on li "XS" at bounding box center [363, 336] width 218 height 16
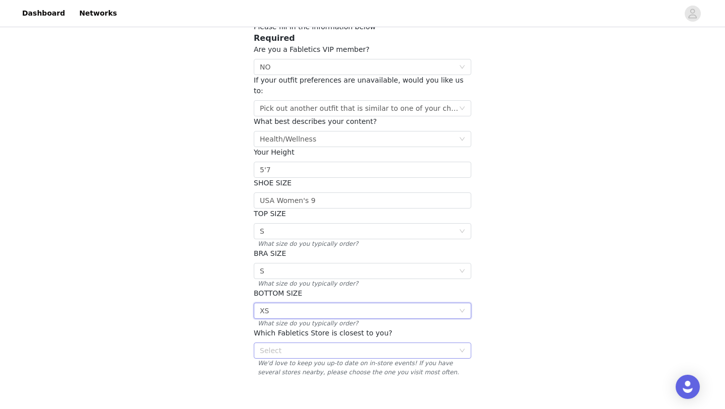
click at [410, 345] on div "Select" at bounding box center [357, 350] width 194 height 10
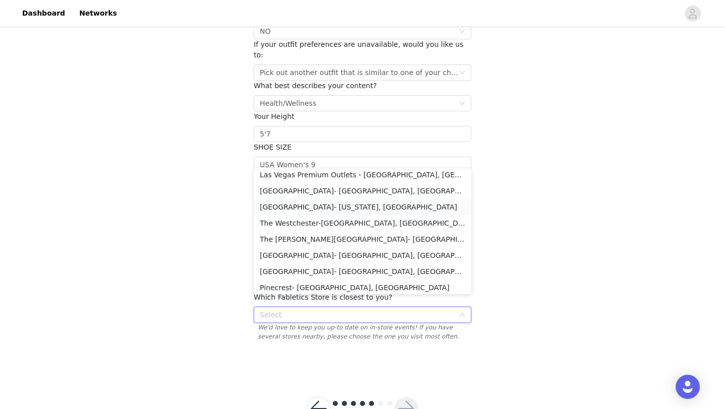
scroll to position [1190, 0]
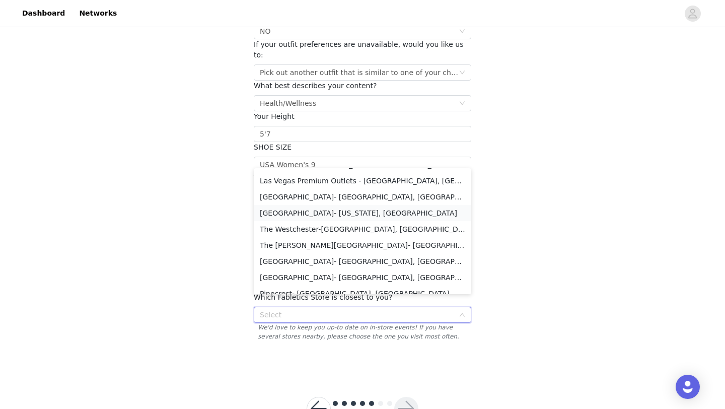
click at [380, 215] on li "[GEOGRAPHIC_DATA]- [US_STATE], [GEOGRAPHIC_DATA]" at bounding box center [363, 213] width 218 height 16
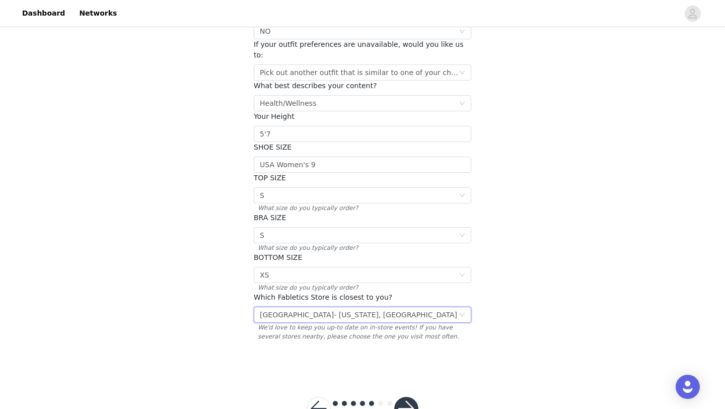
scroll to position [133, 0]
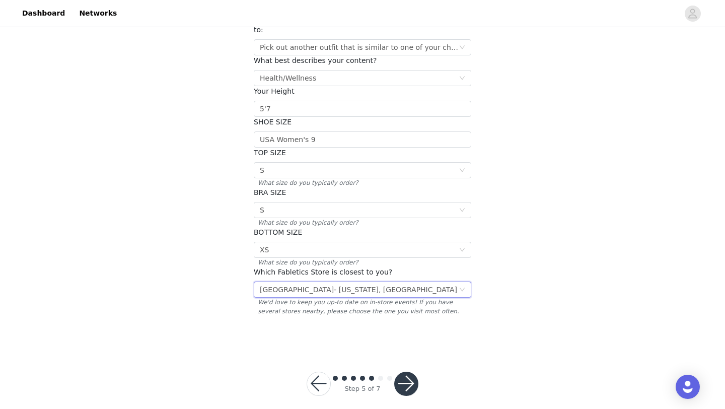
click at [412, 358] on button "button" at bounding box center [406, 384] width 24 height 24
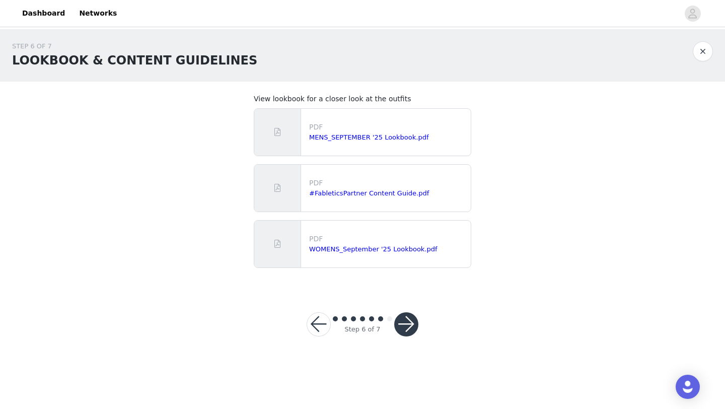
click at [412, 323] on button "button" at bounding box center [406, 324] width 24 height 24
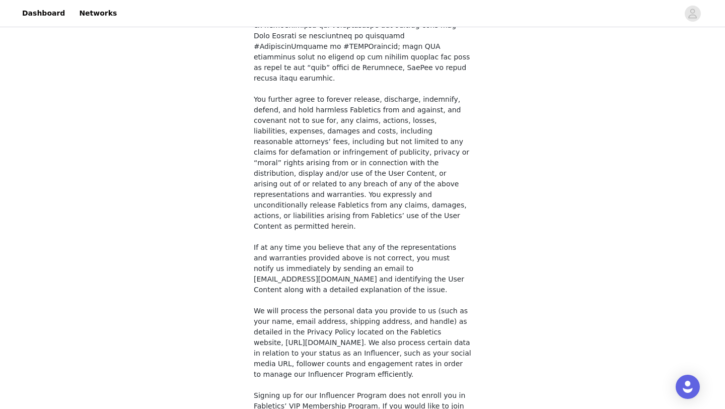
scroll to position [733, 0]
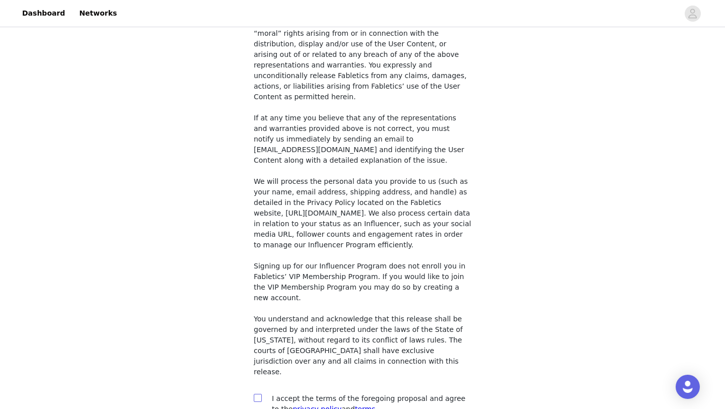
click at [257, 358] on input "checkbox" at bounding box center [257, 397] width 7 height 7
checkbox input "true"
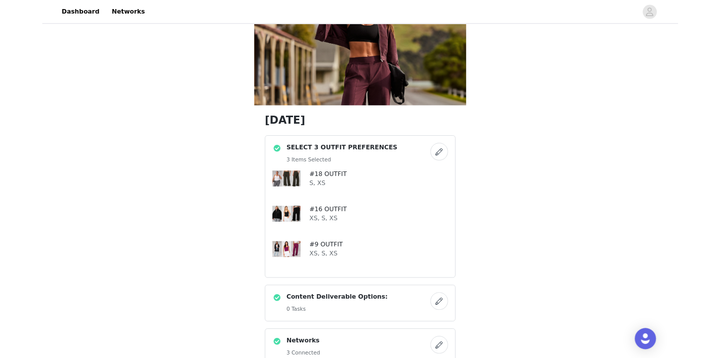
scroll to position [74, 0]
